Goal: Information Seeking & Learning: Learn about a topic

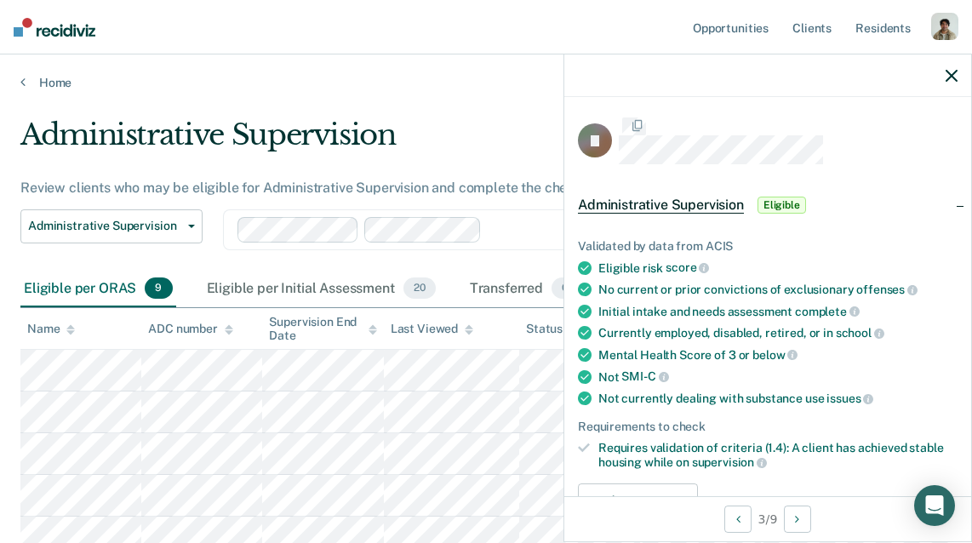
click at [945, 76] on icon "button" at bounding box center [951, 76] width 12 height 12
